Goal: Information Seeking & Learning: Learn about a topic

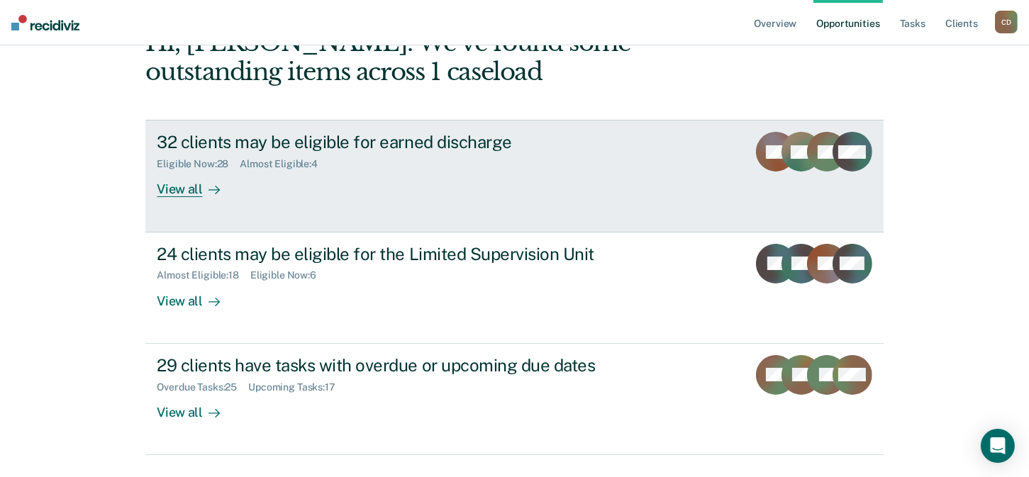
scroll to position [142, 0]
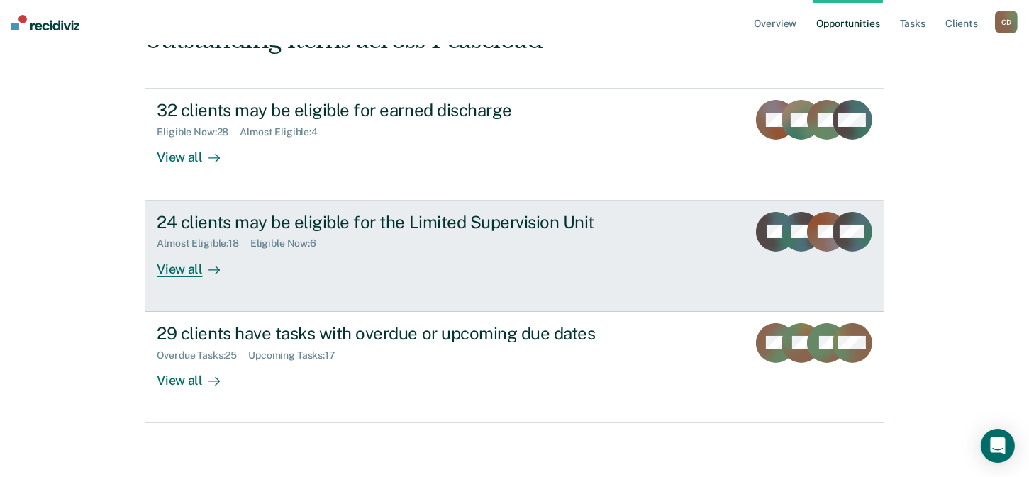
click at [190, 273] on div "View all" at bounding box center [196, 264] width 79 height 28
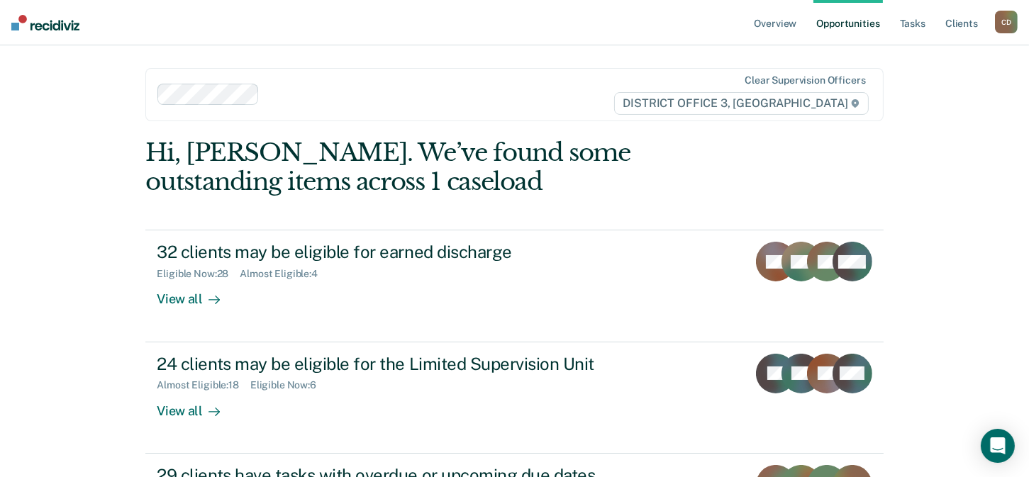
click at [64, 26] on img at bounding box center [45, 23] width 68 height 16
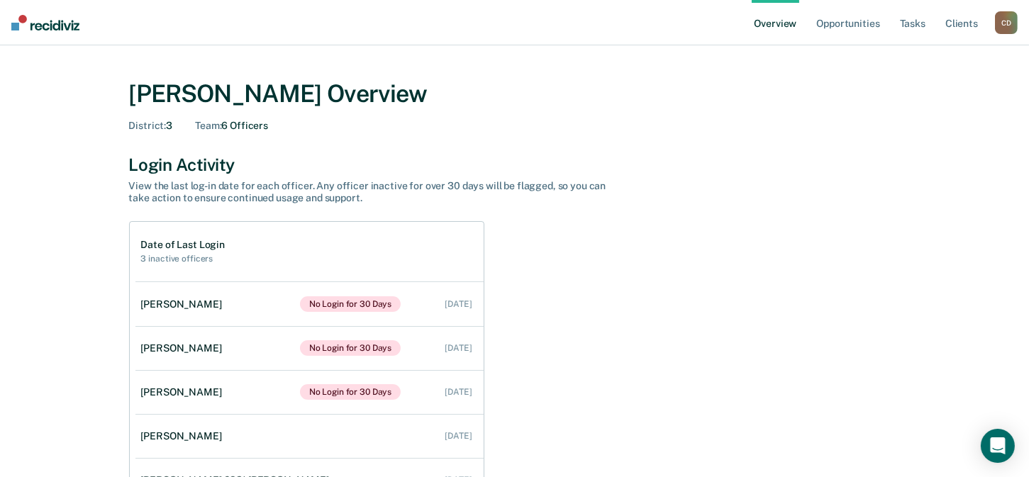
click at [805, 26] on ul "Overview Opportunities Tasks Client s" at bounding box center [873, 22] width 243 height 45
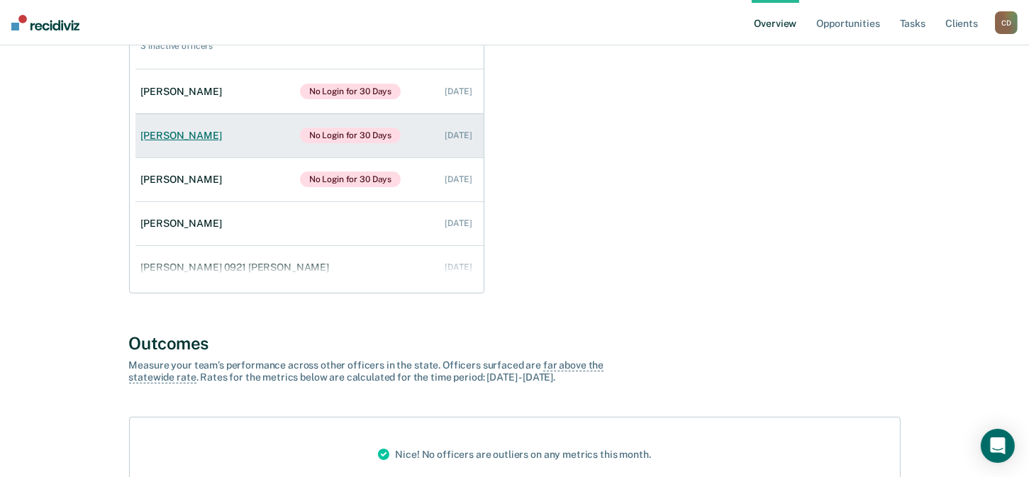
scroll to position [142, 0]
